Goal: Transaction & Acquisition: Subscribe to service/newsletter

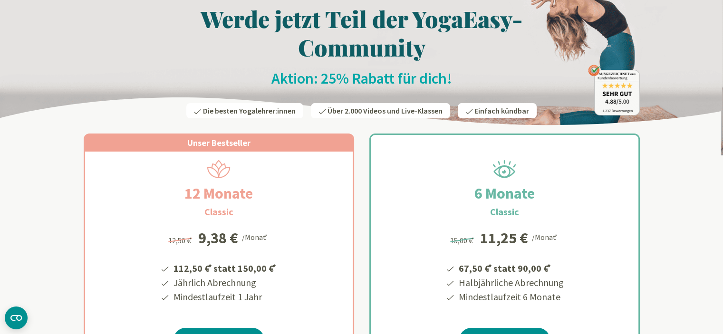
scroll to position [95, 0]
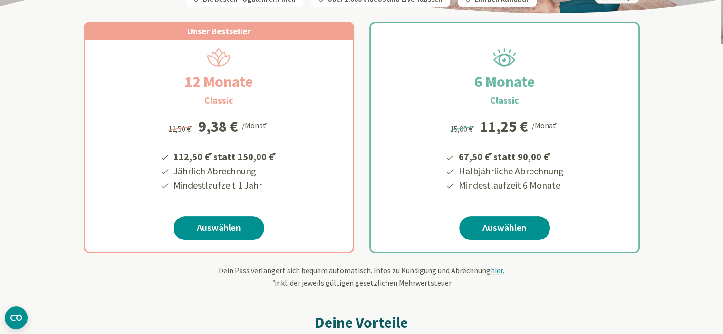
scroll to position [190, 0]
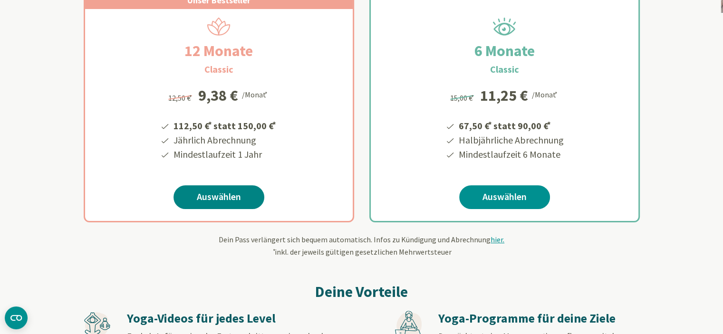
click at [226, 198] on link "Auswählen" at bounding box center [218, 197] width 91 height 24
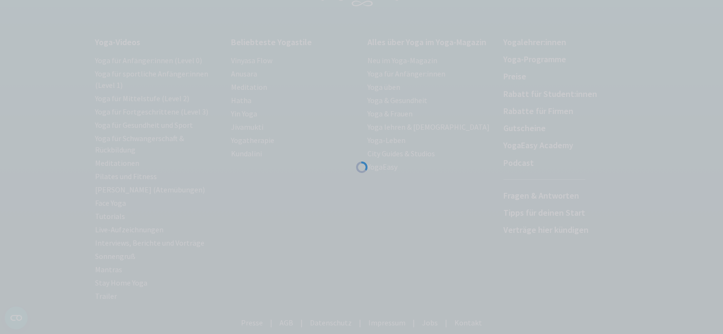
scroll to position [95, 0]
